Goal: Information Seeking & Learning: Check status

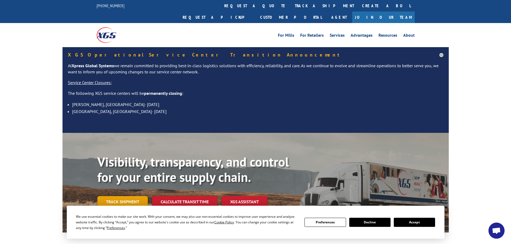
click at [108, 196] on link "Track shipment" at bounding box center [122, 201] width 50 height 11
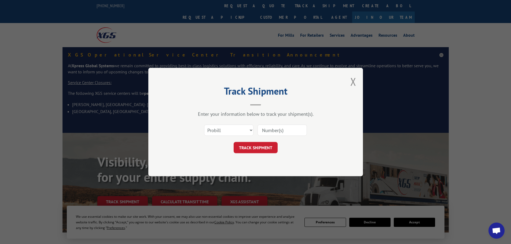
click at [273, 134] on input at bounding box center [282, 130] width 49 height 11
paste input "17207802BOL"
type input "17207802BOL"
click at [270, 146] on button "TRACK SHIPMENT" at bounding box center [256, 147] width 44 height 11
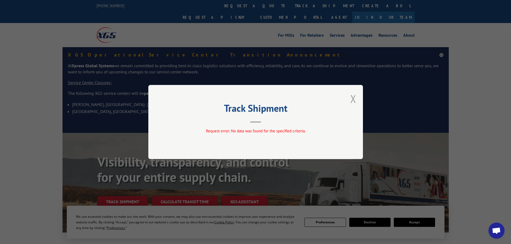
click at [355, 99] on button "Close modal" at bounding box center [353, 99] width 6 height 14
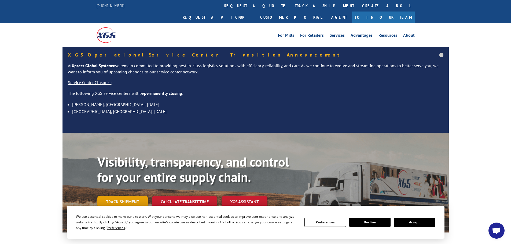
click at [134, 196] on link "Track shipment" at bounding box center [122, 201] width 50 height 11
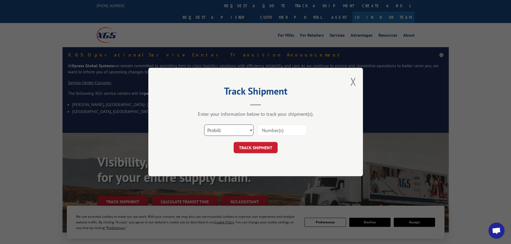
click at [238, 131] on select "Select category... Probill BOL PO" at bounding box center [228, 130] width 49 height 11
select select "bol"
click at [204, 125] on select "Select category... Probill BOL PO" at bounding box center [228, 130] width 49 height 11
click at [277, 129] on input at bounding box center [282, 130] width 49 height 11
paste input "17207802BOL"
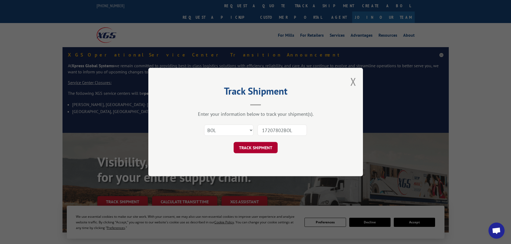
type input "17207802BOL"
click at [260, 149] on button "TRACK SHIPMENT" at bounding box center [256, 147] width 44 height 11
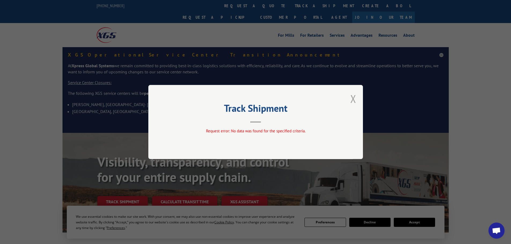
click at [355, 103] on button "Close modal" at bounding box center [353, 99] width 6 height 14
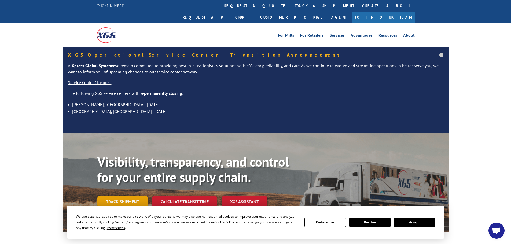
click at [123, 196] on link "Track shipment" at bounding box center [122, 201] width 50 height 11
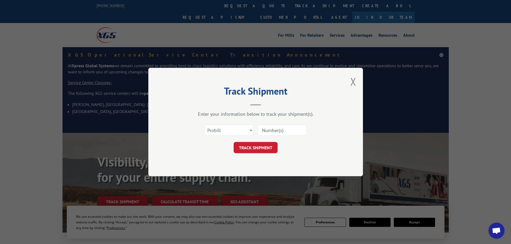
click at [233, 137] on div "Select category... Probill BOL PO" at bounding box center [255, 131] width 161 height 18
click at [231, 122] on div "Select category... Probill BOL PO" at bounding box center [255, 131] width 161 height 18
click at [230, 125] on div "Select category... Probill BOL PO" at bounding box center [228, 130] width 49 height 12
click at [228, 130] on select "Select category... Probill BOL PO" at bounding box center [228, 130] width 49 height 11
select select "po"
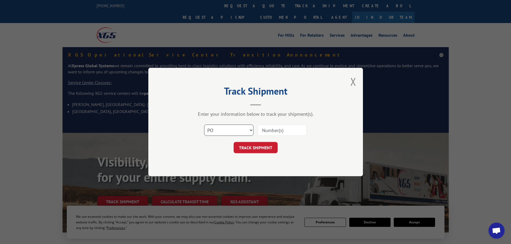
click at [204, 125] on select "Select category... Probill BOL PO" at bounding box center [228, 130] width 49 height 11
click at [264, 133] on input at bounding box center [282, 130] width 49 height 11
paste input "02579396"
type input "02579396"
click at [261, 147] on button "TRACK SHIPMENT" at bounding box center [256, 147] width 44 height 11
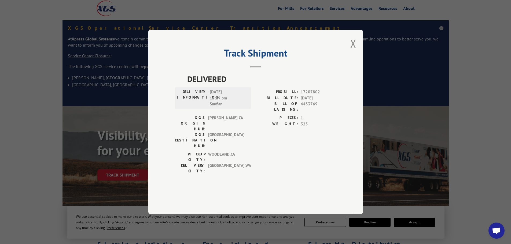
scroll to position [107, 0]
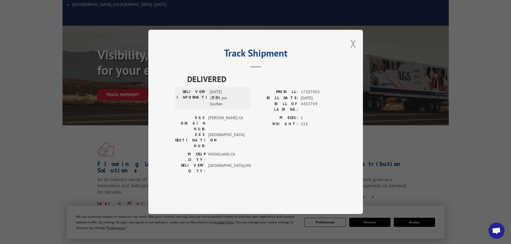
click at [355, 51] on button "Close modal" at bounding box center [353, 43] width 6 height 14
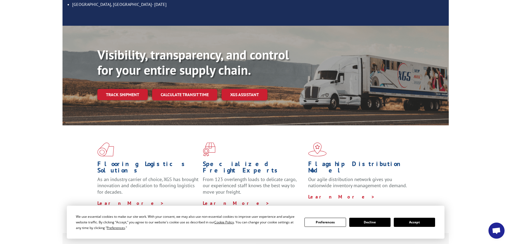
click at [419, 224] on button "Accept" at bounding box center [414, 222] width 41 height 9
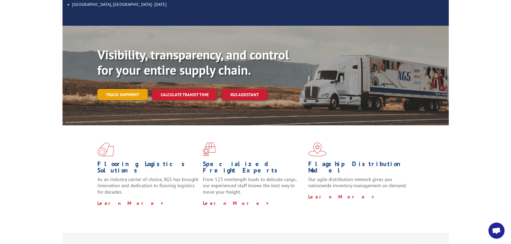
click at [124, 89] on link "Track shipment" at bounding box center [122, 94] width 50 height 11
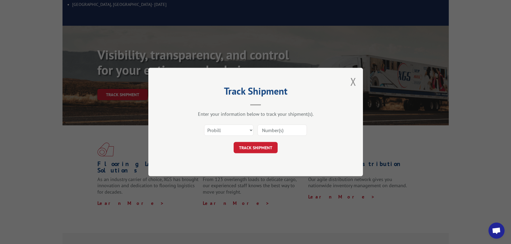
click at [266, 130] on input at bounding box center [282, 130] width 49 height 11
paste input "17207802"
type input "17207802"
click at [270, 149] on button "TRACK SHIPMENT" at bounding box center [256, 147] width 44 height 11
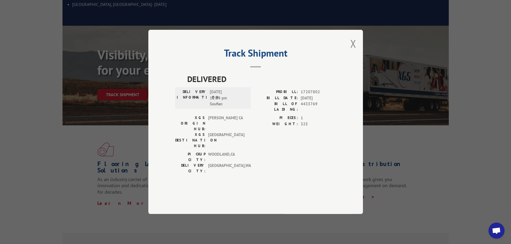
click at [356, 60] on div "Track Shipment DELIVERED DELIVERY INFORMATION: [DATE] 12:29 pm Soufian PROBILL:…" at bounding box center [255, 122] width 215 height 185
click at [353, 51] on button "Close modal" at bounding box center [353, 43] width 6 height 14
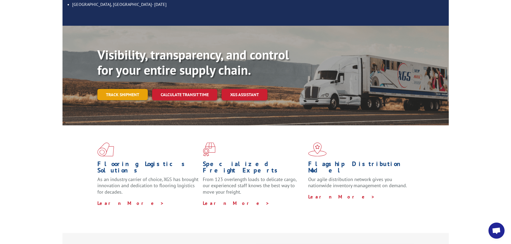
click at [117, 89] on link "Track shipment" at bounding box center [122, 94] width 50 height 11
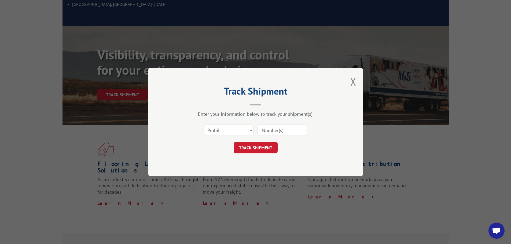
click at [275, 135] on input at bounding box center [282, 130] width 49 height 11
paste input "17207730"
type input "17207730"
click button "TRACK SHIPMENT" at bounding box center [256, 147] width 44 height 11
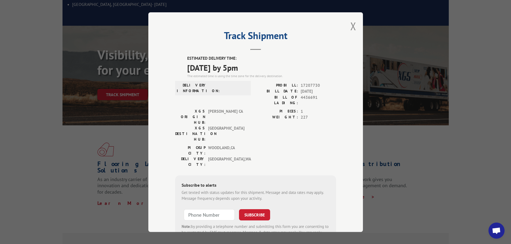
scroll to position [0, 0]
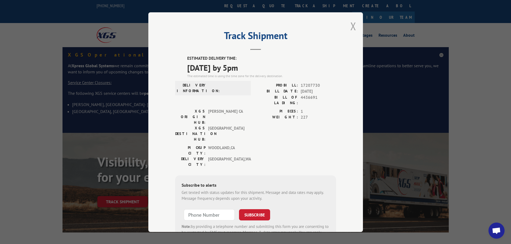
click at [350, 30] on button "Close modal" at bounding box center [353, 26] width 6 height 14
